Goal: Navigation & Orientation: Find specific page/section

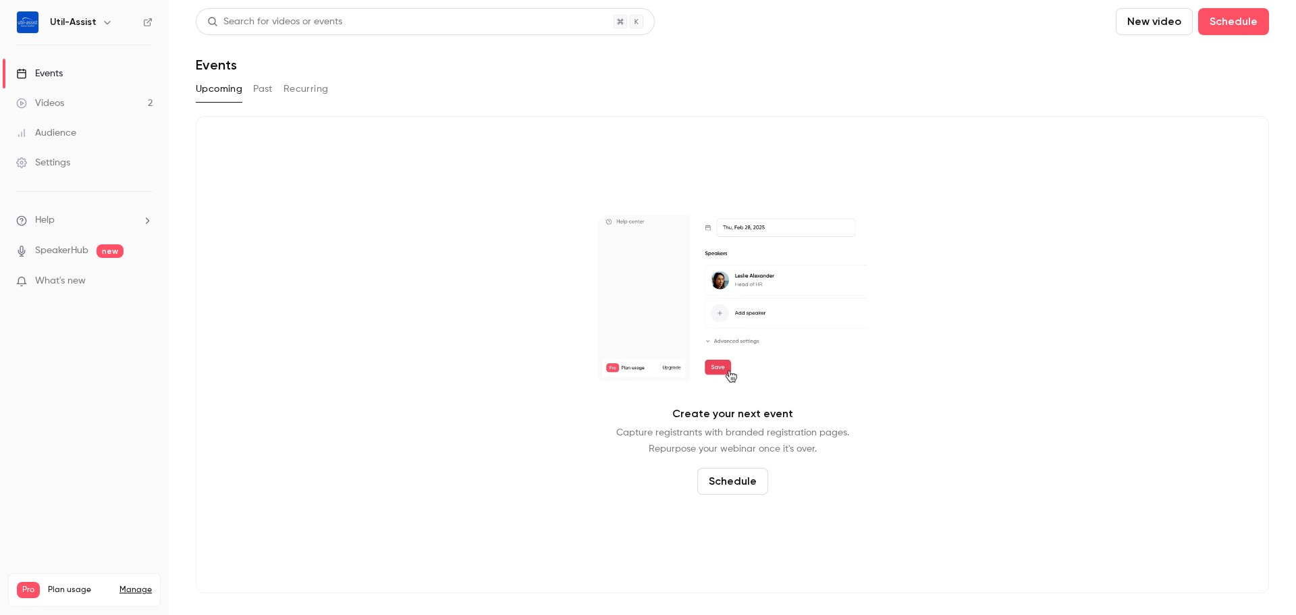
click at [259, 80] on button "Past" at bounding box center [263, 89] width 20 height 22
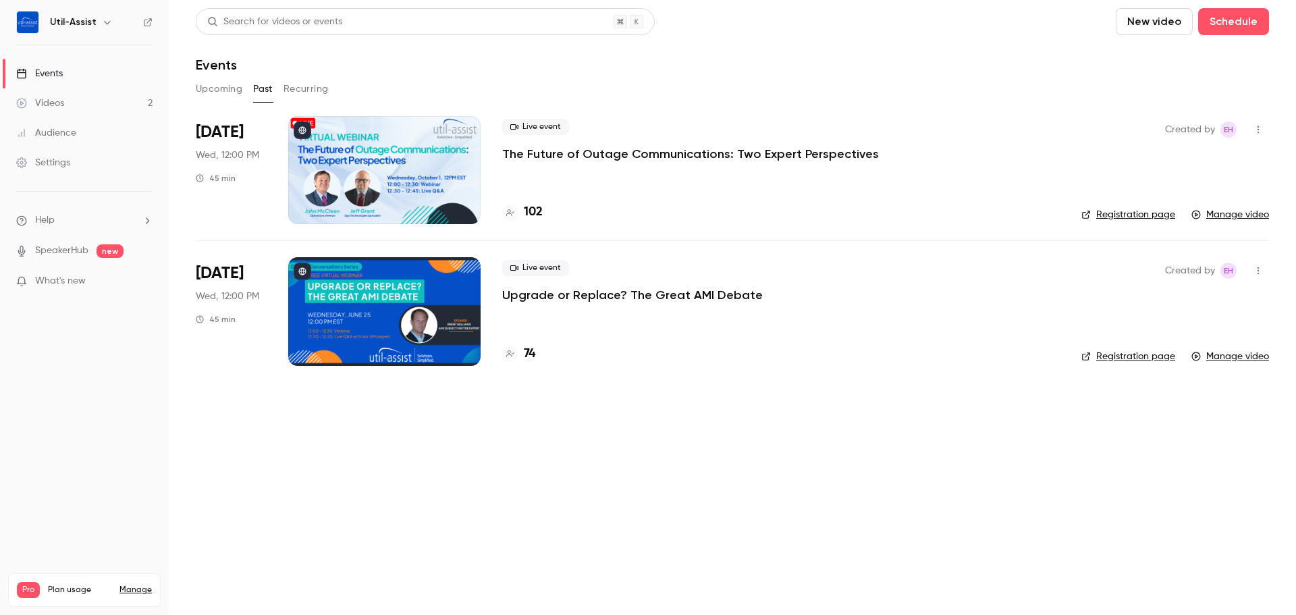
click at [52, 99] on div "Videos" at bounding box center [40, 104] width 48 height 14
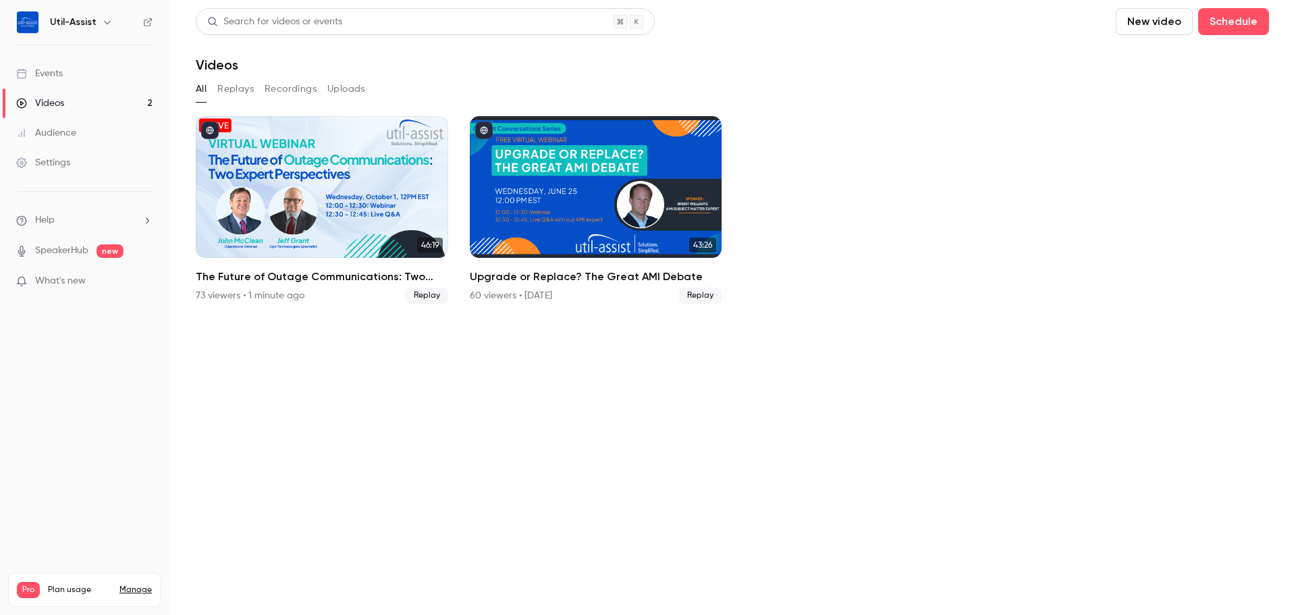
click at [67, 79] on link "Events" at bounding box center [84, 74] width 169 height 30
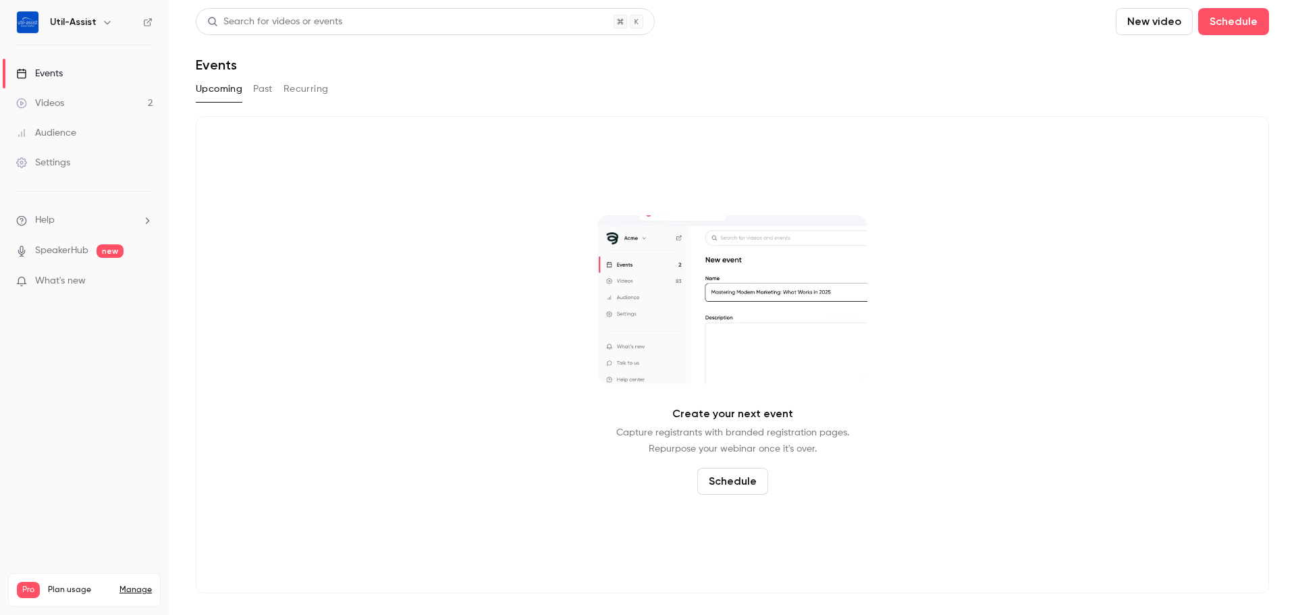
click at [99, 107] on link "Videos 2" at bounding box center [84, 103] width 169 height 30
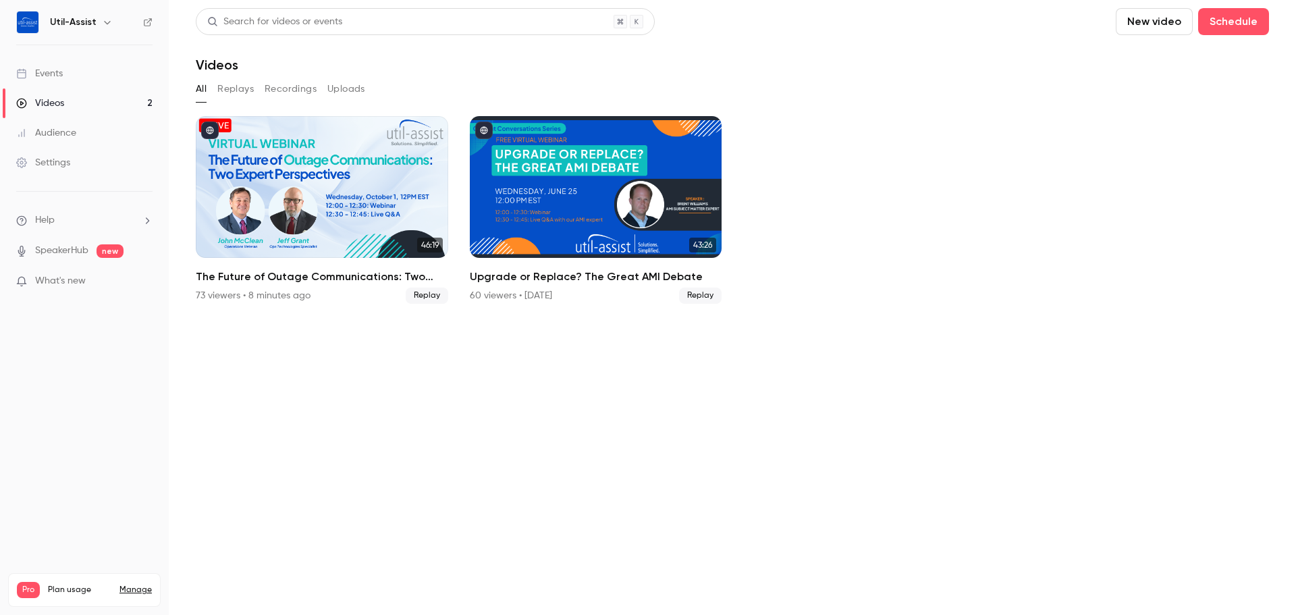
click at [96, 77] on link "Events" at bounding box center [84, 74] width 169 height 30
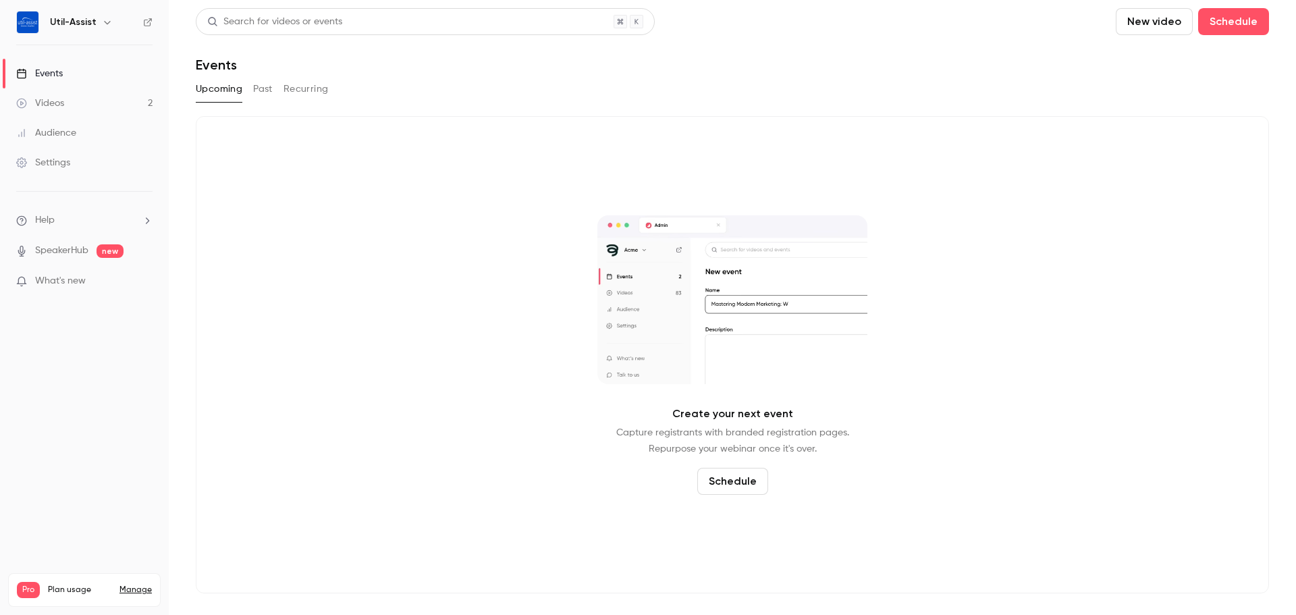
click at [255, 84] on button "Past" at bounding box center [263, 89] width 20 height 22
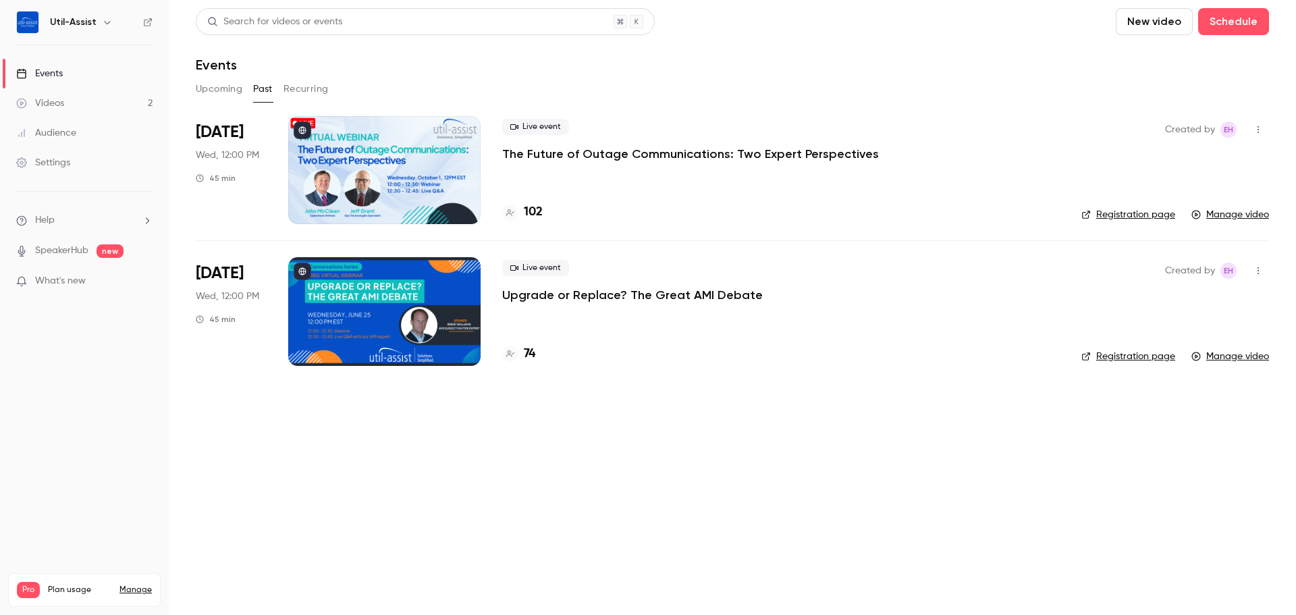
click at [1108, 217] on link "Registration page" at bounding box center [1129, 215] width 94 height 14
click at [1118, 211] on link "Registration page" at bounding box center [1129, 215] width 94 height 14
